Goal: Download file/media

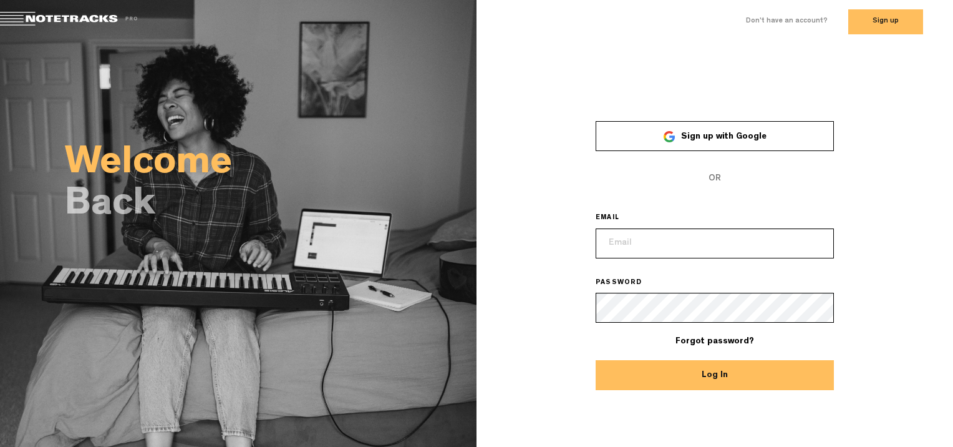
click at [715, 132] on span "Sign up with Google" at bounding box center [723, 136] width 85 height 9
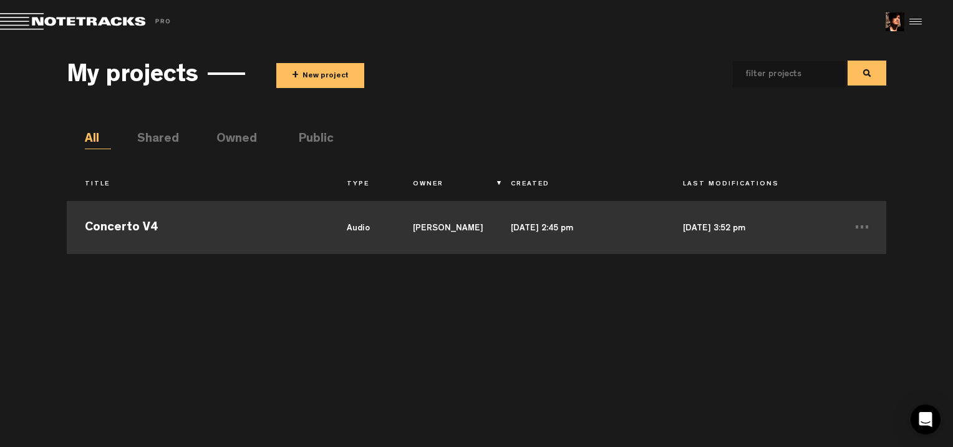
click at [103, 226] on td "Concerto V4" at bounding box center [198, 226] width 263 height 56
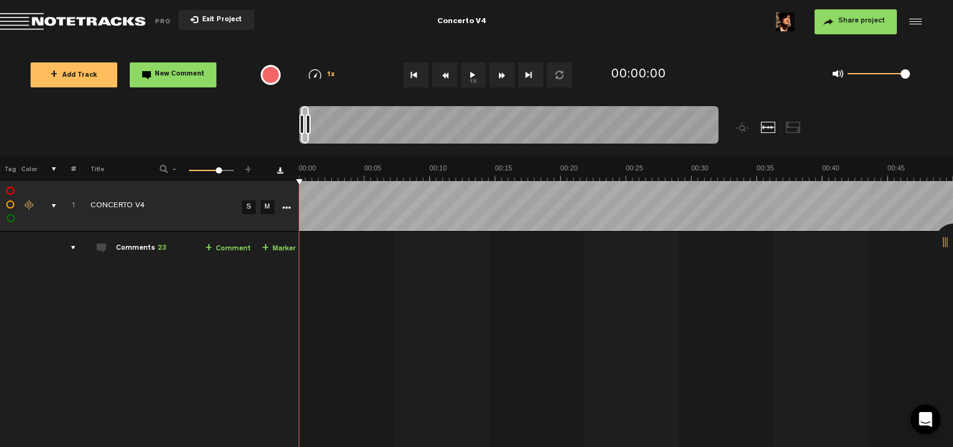
click at [921, 26] on div at bounding box center [913, 21] width 19 height 19
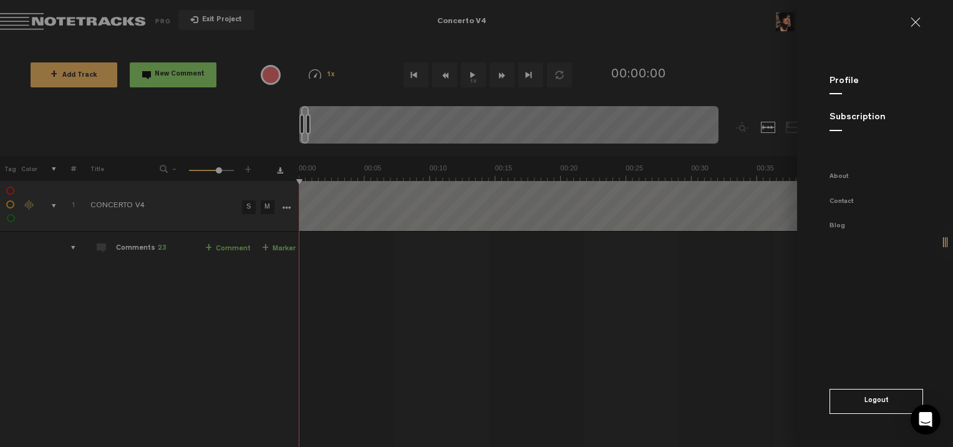
click at [711, 42] on md-backdrop at bounding box center [476, 223] width 953 height 447
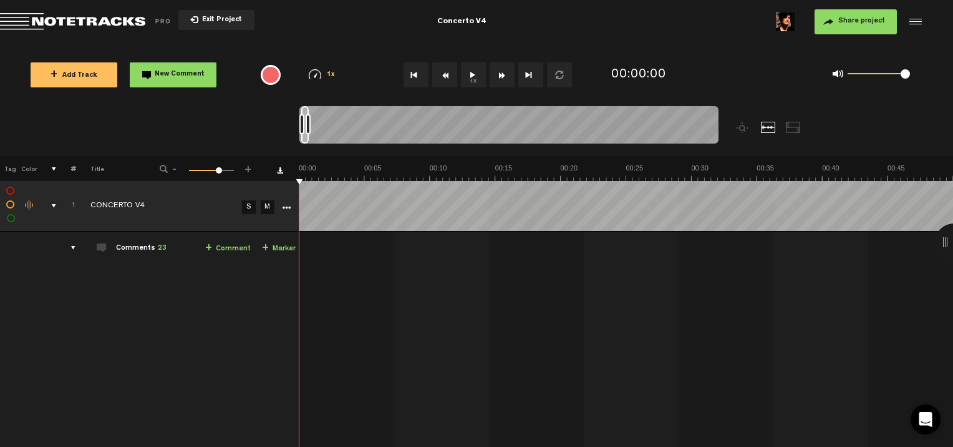
click at [851, 34] on md-toolbar "Exit Project Concerto V4 Share project Save project" at bounding box center [476, 22] width 953 height 44
click at [847, 18] on span "Share project" at bounding box center [861, 20] width 47 height 7
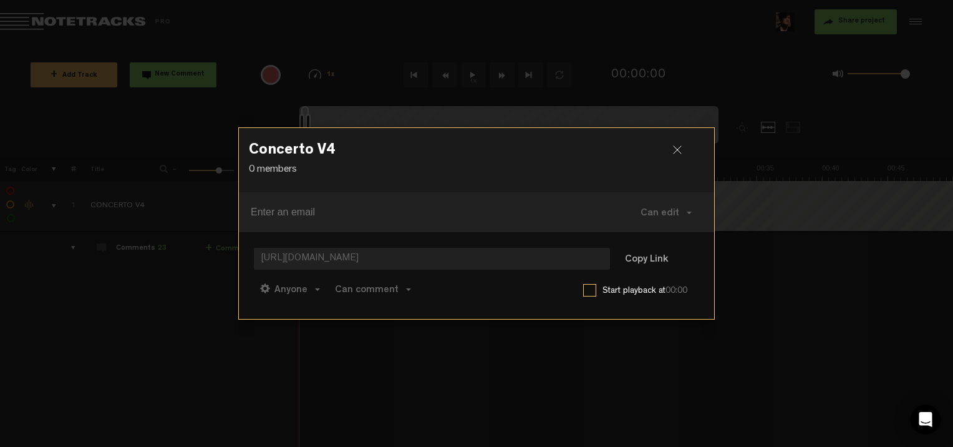
click at [674, 150] on div at bounding box center [682, 154] width 19 height 19
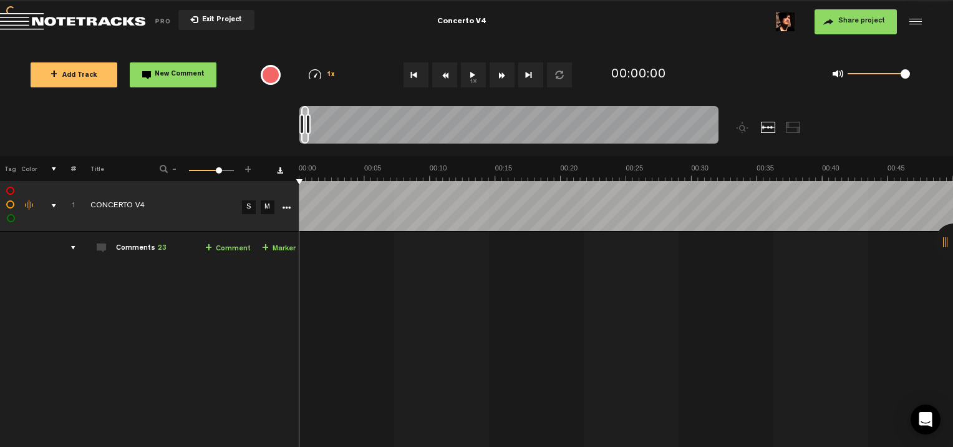
click at [911, 21] on div at bounding box center [913, 21] width 19 height 19
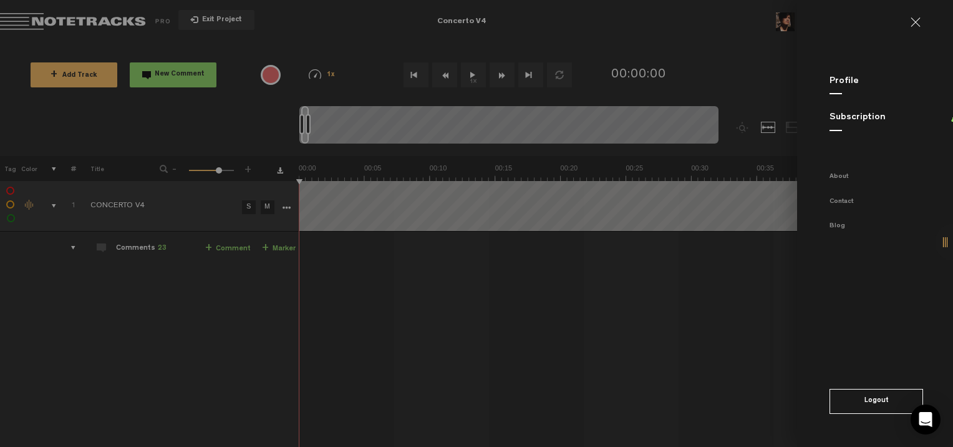
click at [916, 21] on link at bounding box center [921, 22] width 20 height 10
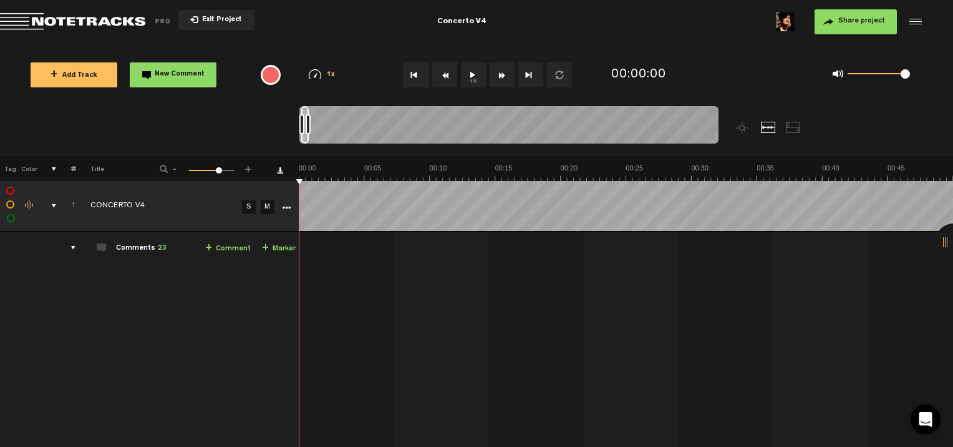
click at [289, 207] on icon "More" at bounding box center [286, 207] width 9 height 9
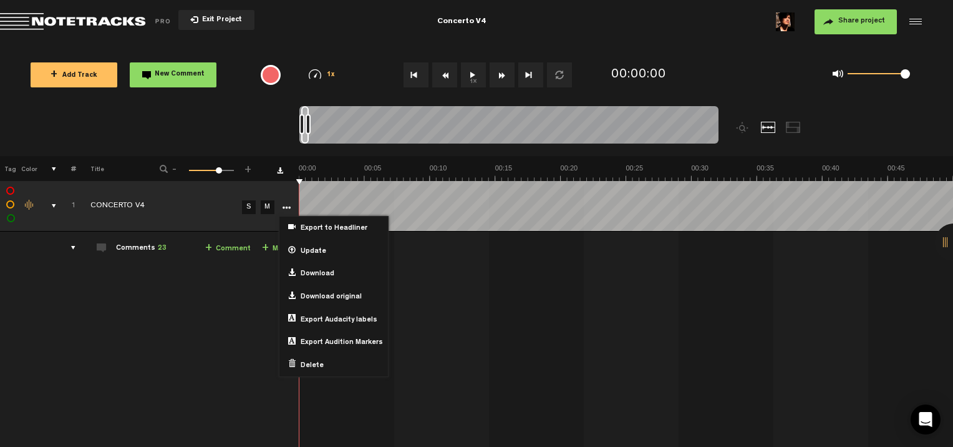
click at [276, 162] on th at bounding box center [283, 168] width 31 height 25
click at [264, 146] on nt-zoom-navigation-bar at bounding box center [476, 131] width 953 height 50
click at [277, 175] on th at bounding box center [283, 168] width 31 height 25
click at [331, 276] on span "Download" at bounding box center [315, 274] width 39 height 11
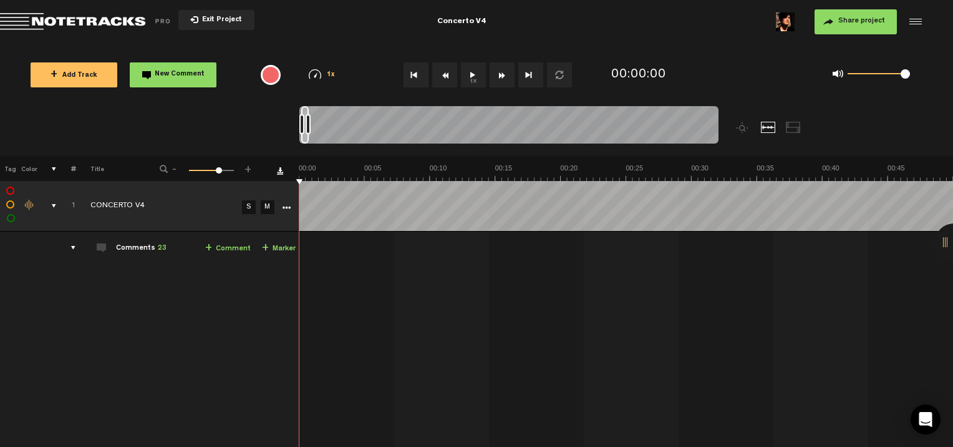
click at [277, 168] on link "Download comments" at bounding box center [280, 170] width 6 height 6
